Goal: Task Accomplishment & Management: Manage account settings

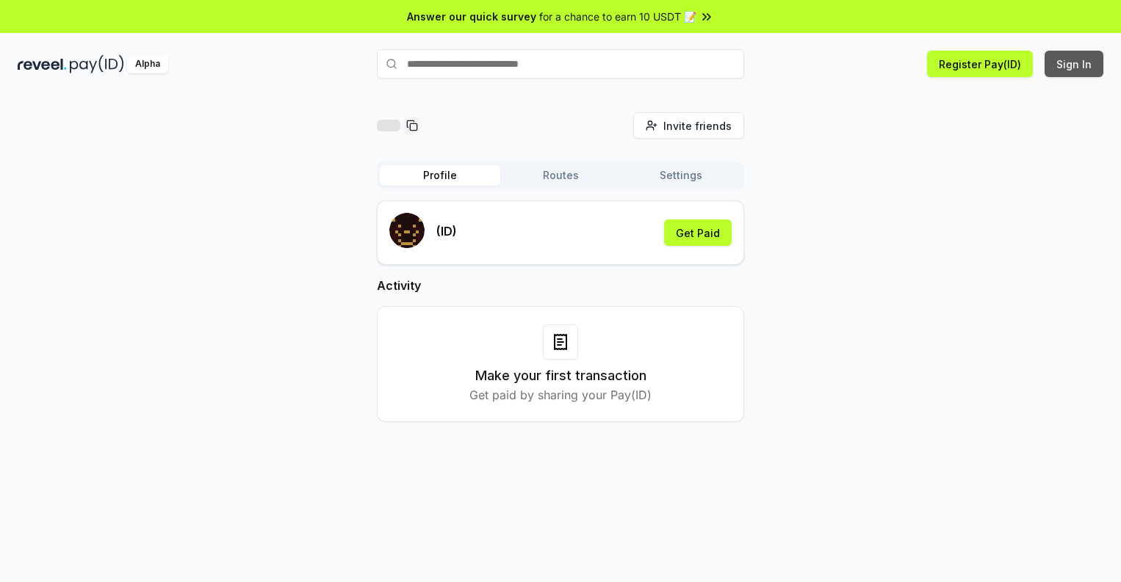
click at [1074, 64] on button "Sign In" at bounding box center [1073, 64] width 59 height 26
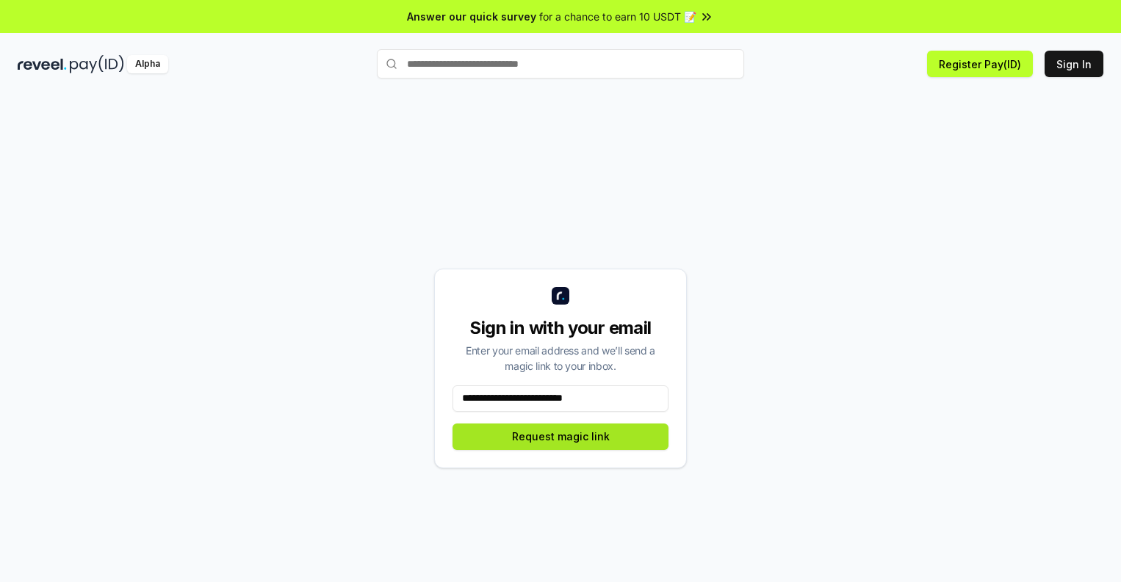
type input "**********"
click at [560, 436] on button "Request magic link" at bounding box center [560, 437] width 216 height 26
